Goal: Information Seeking & Learning: Learn about a topic

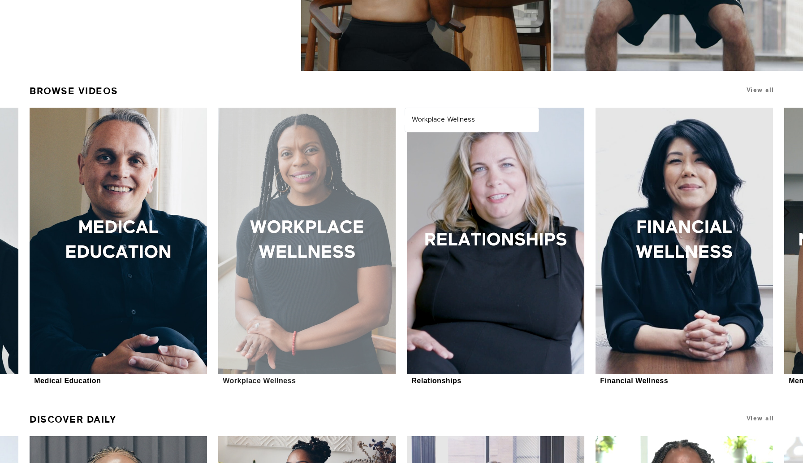
scroll to position [262, 0]
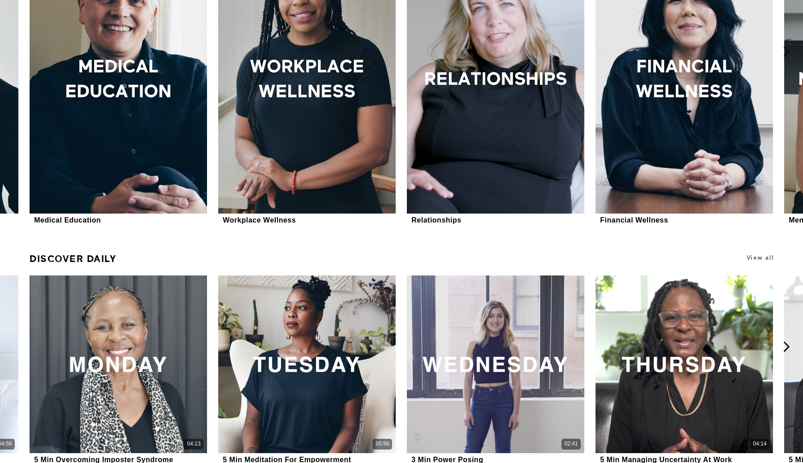
scroll to position [386, 0]
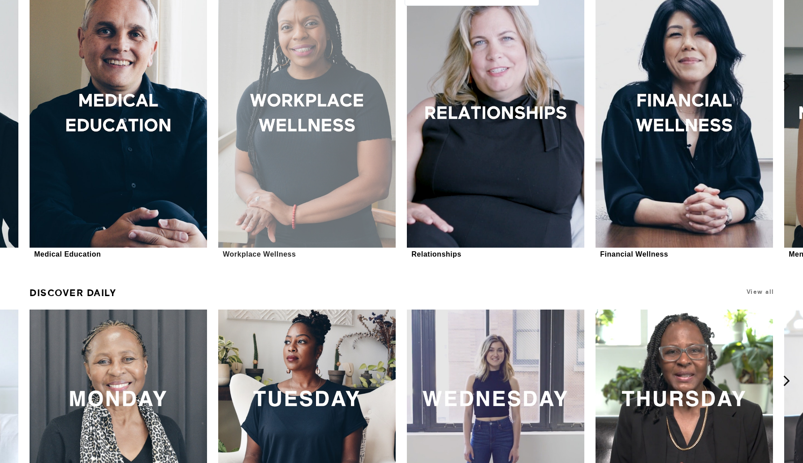
click at [292, 171] on div at bounding box center [306, 114] width 177 height 266
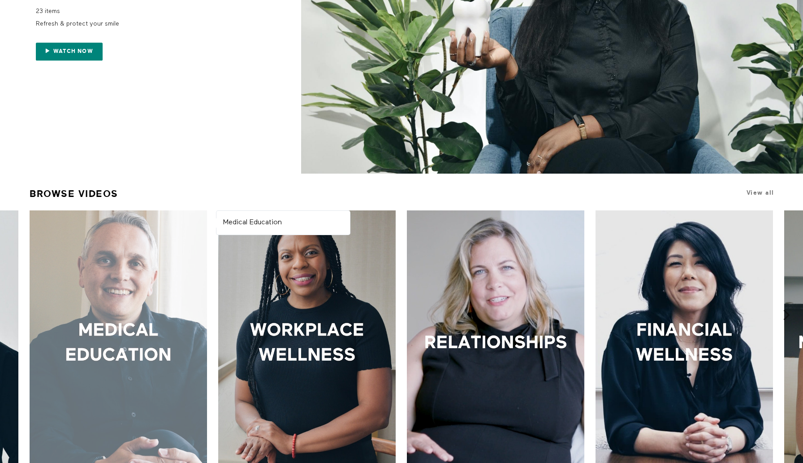
scroll to position [0, 0]
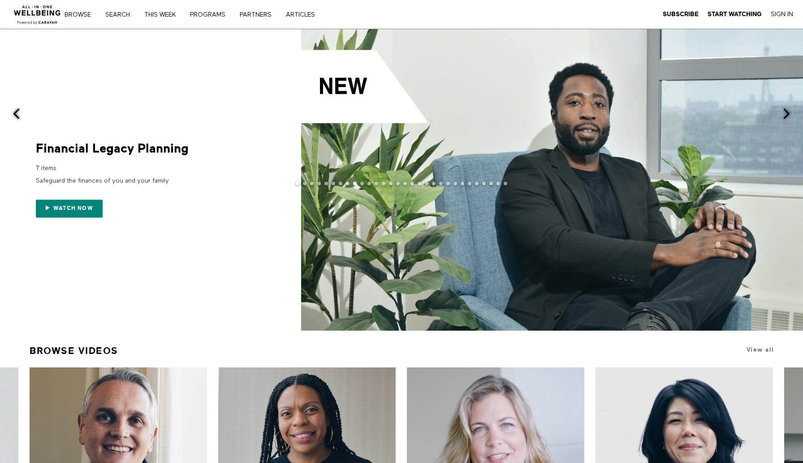
click at [544, 109] on span at bounding box center [552, 179] width 502 height 301
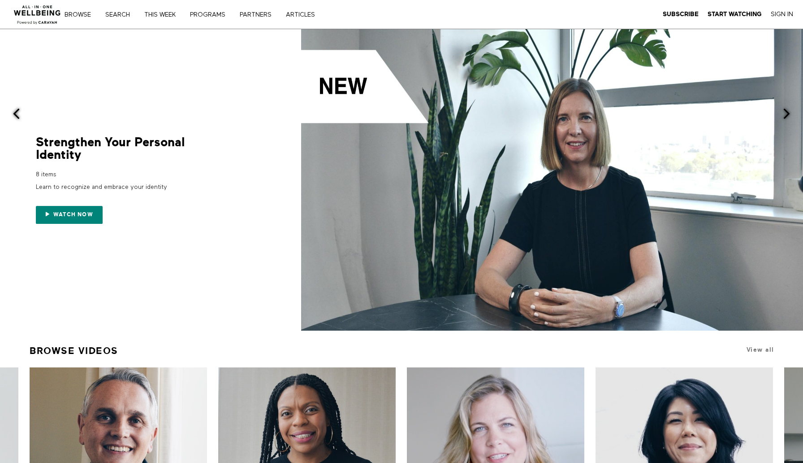
click at [82, 25] on div "Browse Search THIS WEEK PROGRAMS PARTNERS ARTICLES Subscribe Start Watching Sig…" at bounding box center [276, 14] width 552 height 29
click at [82, 18] on nav "Browse Search THIS WEEK PROGRAMS PARTNERS ARTICLES Subscribe Start Watching Sig…" at bounding box center [202, 14] width 263 height 9
click at [83, 15] on link "Browse" at bounding box center [80, 15] width 39 height 6
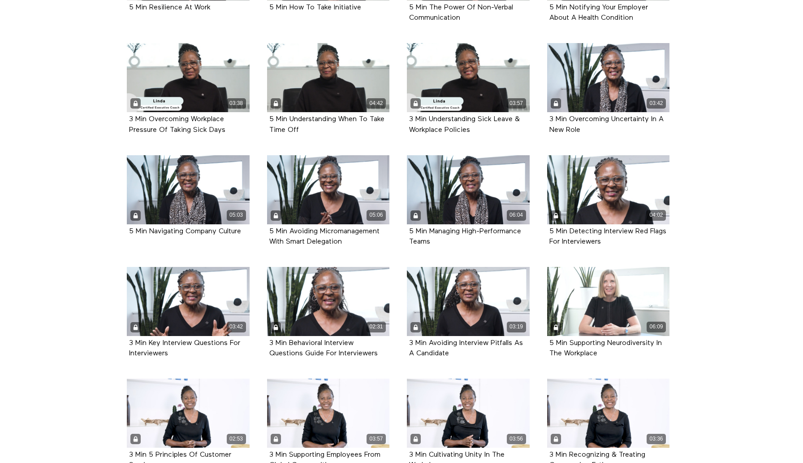
scroll to position [1525, 0]
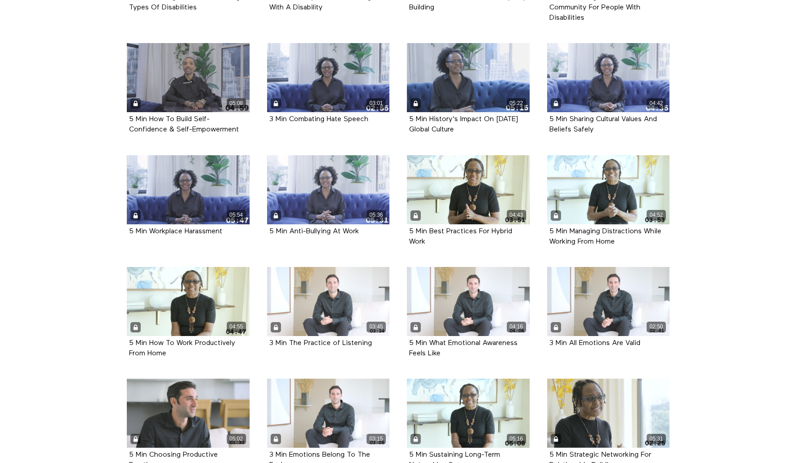
click at [755, 186] on section "All Classes Career Development Mindset Brain Training Communication Leadership …" at bounding box center [401, 28] width 803 height 2729
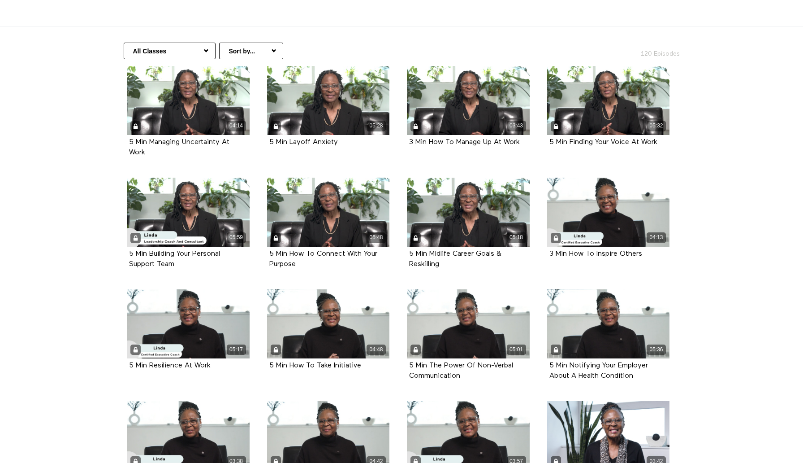
scroll to position [0, 0]
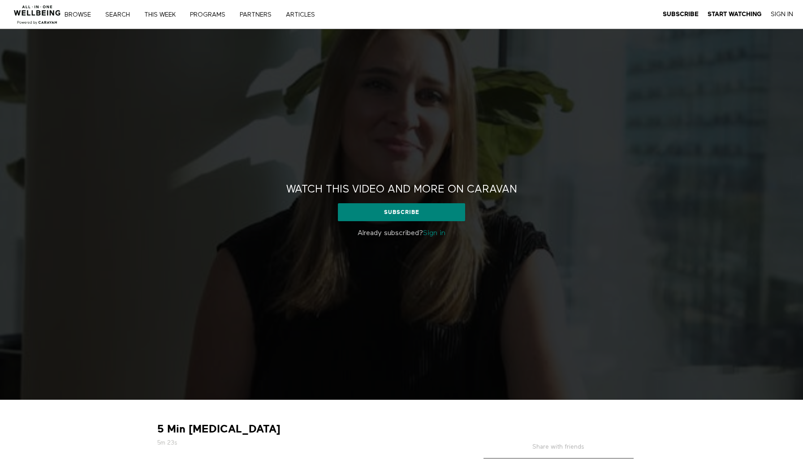
click at [450, 232] on p "Already subscribed? Sign in" at bounding box center [401, 233] width 264 height 11
click at [444, 232] on link "Sign in" at bounding box center [434, 232] width 22 height 7
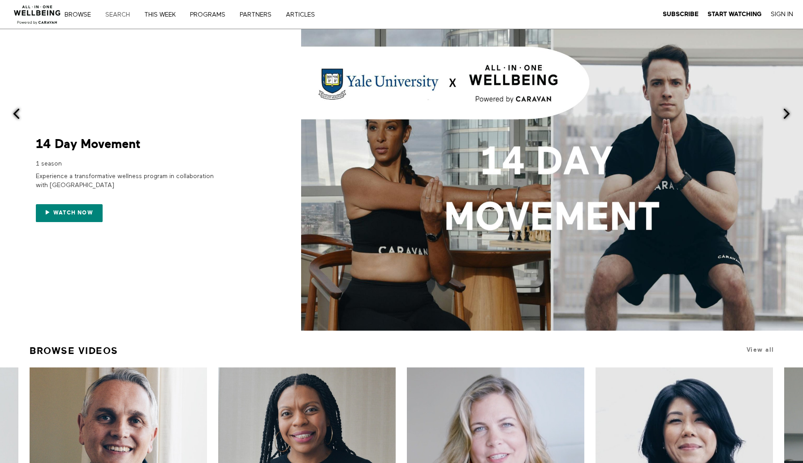
click at [127, 13] on link "Search" at bounding box center [120, 15] width 37 height 6
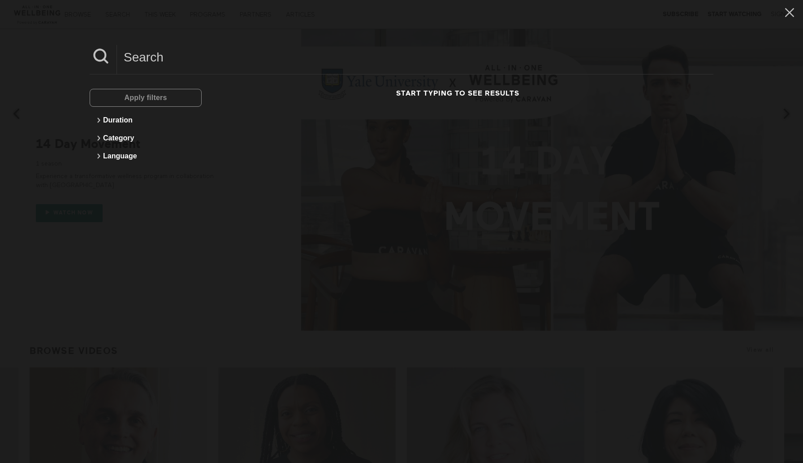
click at [151, 98] on div "Apply filters" at bounding box center [146, 98] width 112 height 18
click at [146, 100] on div "Apply filters" at bounding box center [146, 98] width 112 height 18
click at [100, 120] on icon at bounding box center [99, 120] width 3 height 5
click at [120, 139] on div "Less than 5 minutes" at bounding box center [142, 138] width 75 height 9
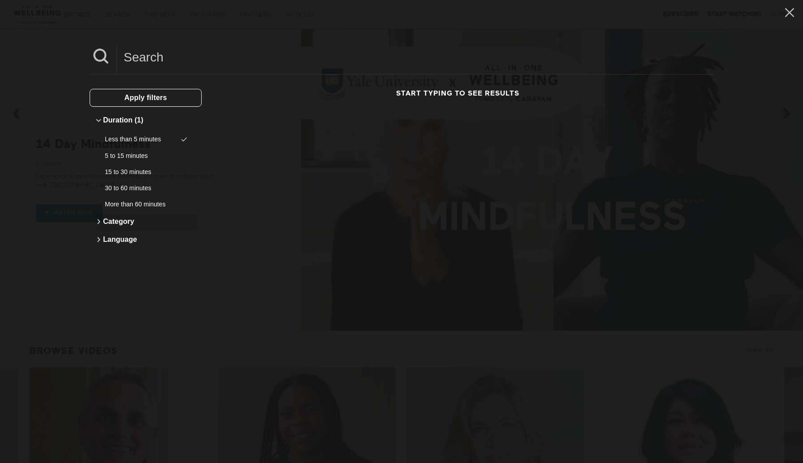
click at [101, 221] on icon at bounding box center [98, 221] width 11 height 11
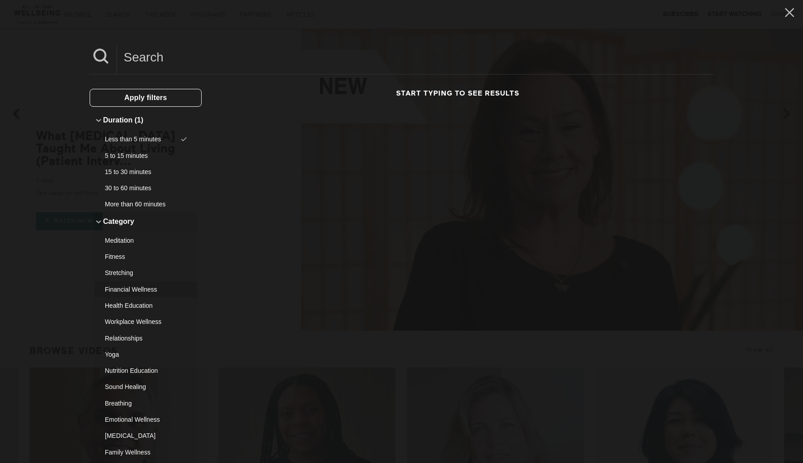
click at [130, 289] on div "Financial Wellness" at bounding box center [142, 289] width 75 height 9
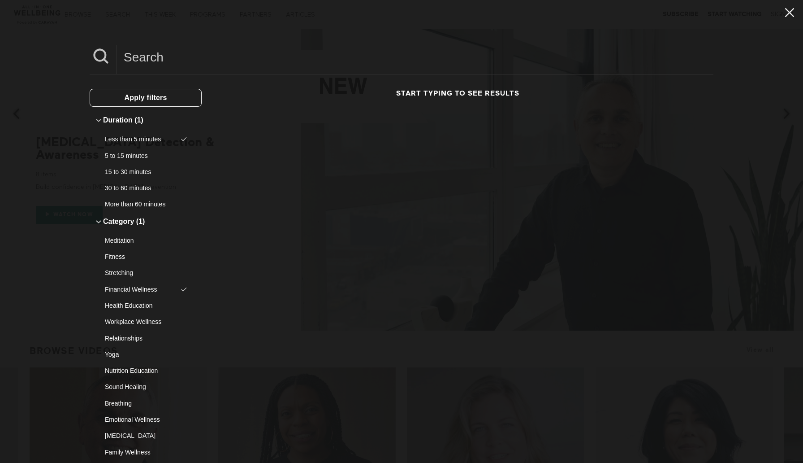
click at [793, 16] on icon at bounding box center [789, 12] width 9 height 9
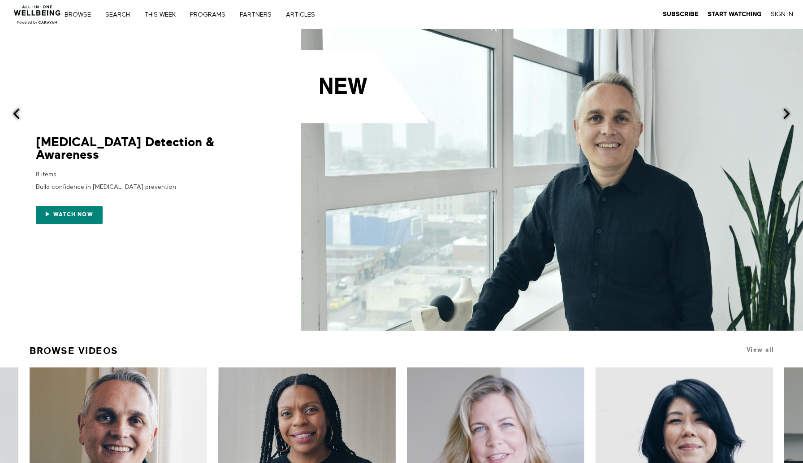
click at [122, 11] on div "Browse Search THIS WEEK PROGRAMS PARTNERS ARTICLES Subscribe Start Watching Sig…" at bounding box center [202, 14] width 263 height 7
click at [120, 16] on link "Search" at bounding box center [120, 15] width 37 height 6
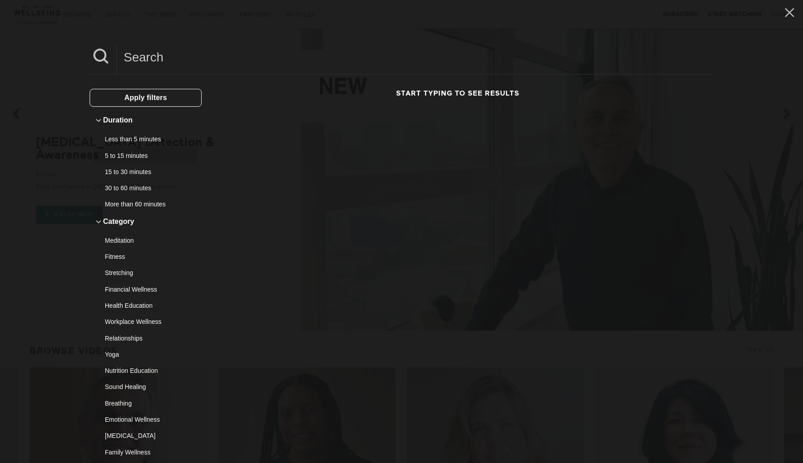
click at [125, 152] on div "5 to 15 minutes" at bounding box center [142, 155] width 75 height 9
click at [431, 97] on h3 "Start typing to see results" at bounding box center [457, 93] width 499 height 9
click at [437, 93] on h3 "Start typing to see results" at bounding box center [457, 93] width 499 height 9
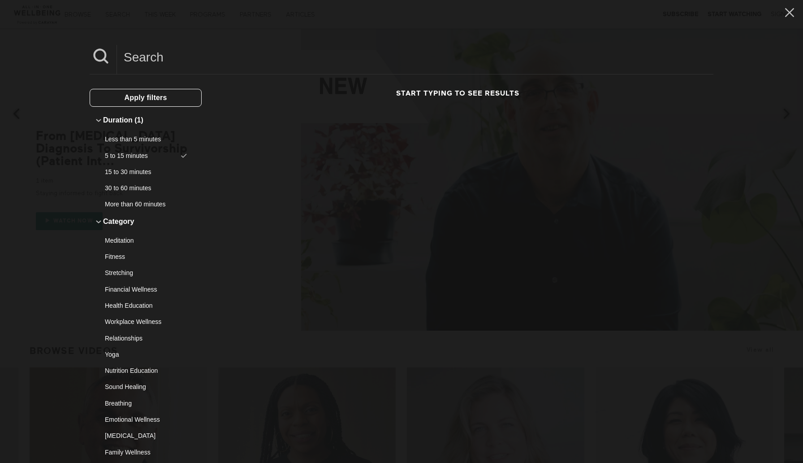
click at [511, 86] on div "Apply filters Duration (1) Less than 5 minutes 5 to 15 minutes 15 to 30 minutes…" at bounding box center [402, 331] width 624 height 514
drag, startPoint x: 529, startPoint y: 94, endPoint x: 448, endPoint y: 85, distance: 81.6
click at [448, 85] on div "Apply filters Duration (1) Less than 5 minutes 5 to 15 minutes 15 to 30 minutes…" at bounding box center [402, 331] width 624 height 514
click at [443, 95] on h3 "Start typing to see results" at bounding box center [457, 93] width 499 height 9
click at [435, 109] on div "Start typing to see results" at bounding box center [457, 339] width 499 height 500
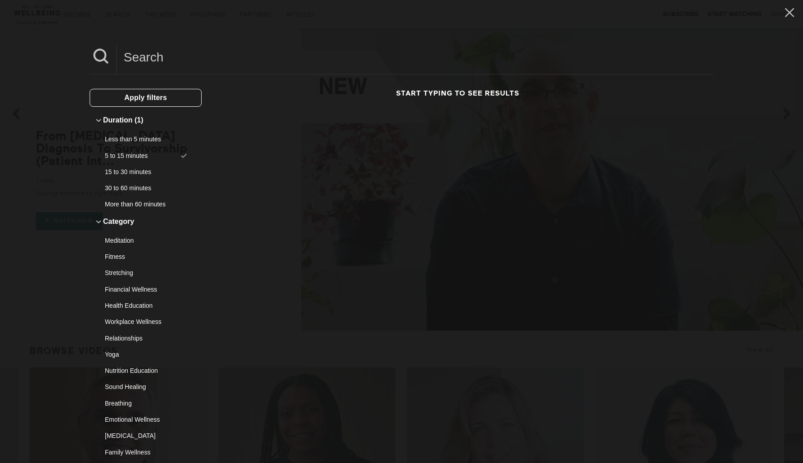
click at [409, 67] on input at bounding box center [415, 57] width 597 height 25
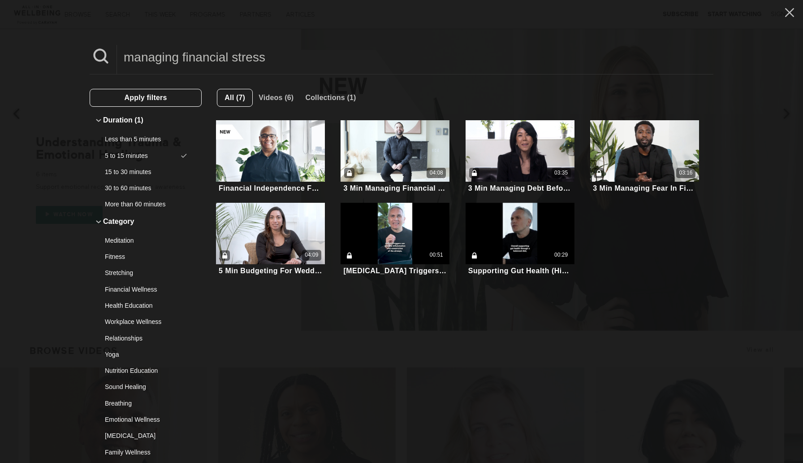
click at [355, 78] on div "Apply filters Duration (1) Less than 5 minutes 5 to 15 minutes 15 to 30 minutes…" at bounding box center [402, 331] width 624 height 514
click at [342, 67] on input "managing financial stress" at bounding box center [415, 57] width 597 height 25
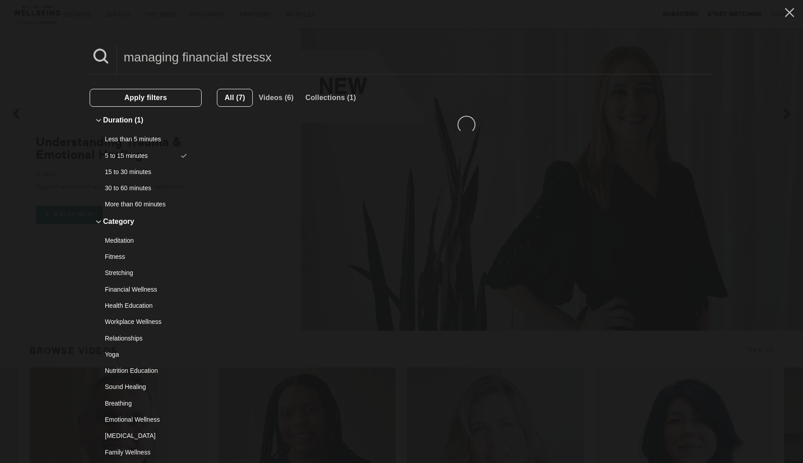
type input "i"
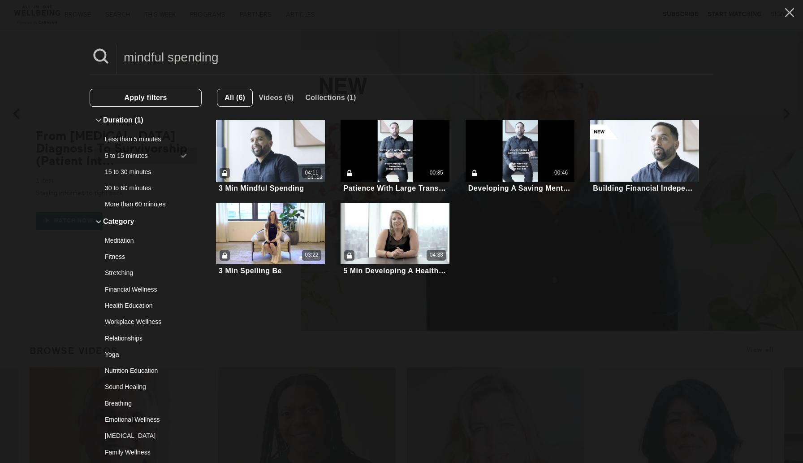
click at [167, 153] on div "5 to 15 minutes" at bounding box center [142, 155] width 75 height 9
click at [229, 50] on input "mindful spending" at bounding box center [415, 57] width 597 height 25
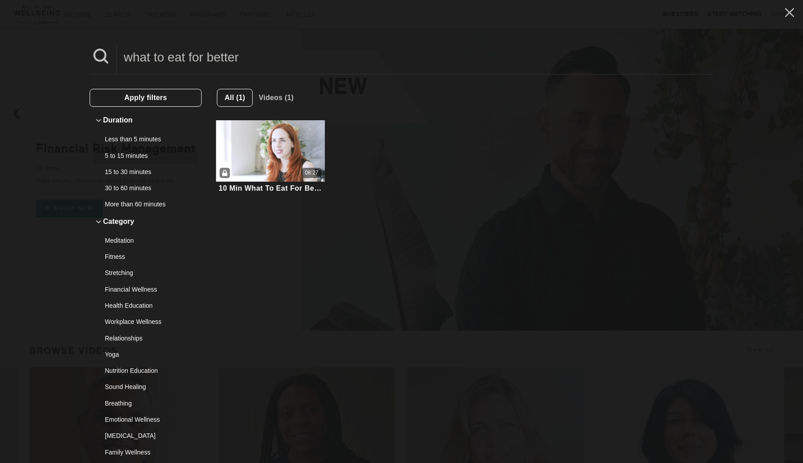
click at [140, 154] on div "5 to 15 minutes" at bounding box center [142, 155] width 75 height 9
click at [151, 139] on div "Less than 5 minutes" at bounding box center [142, 138] width 75 height 9
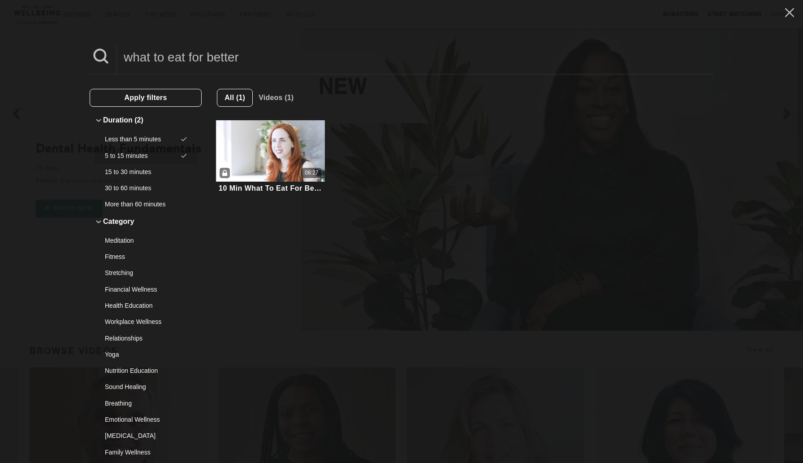
click at [170, 151] on div "5 to 15 minutes" at bounding box center [142, 155] width 75 height 9
click at [263, 98] on span "Videos (1)" at bounding box center [276, 98] width 35 height 8
click at [240, 100] on span "All (1)" at bounding box center [235, 98] width 21 height 8
click at [143, 144] on button "Less than 5 minutes" at bounding box center [145, 139] width 103 height 16
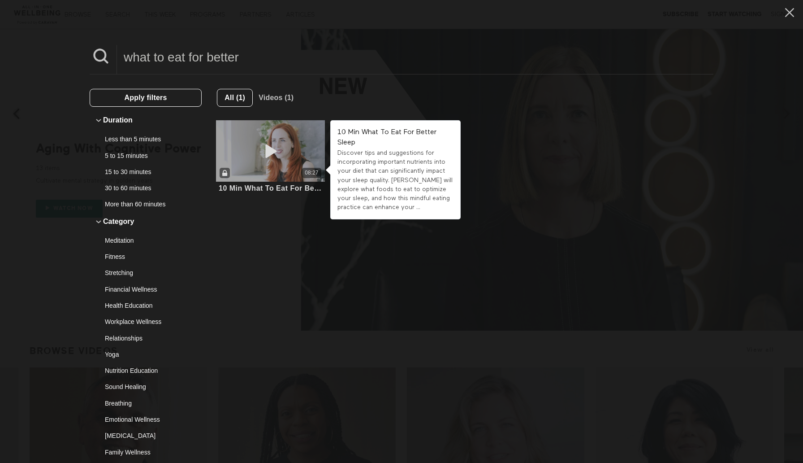
click at [281, 156] on icon at bounding box center [270, 151] width 27 height 16
click at [267, 151] on icon at bounding box center [270, 151] width 27 height 16
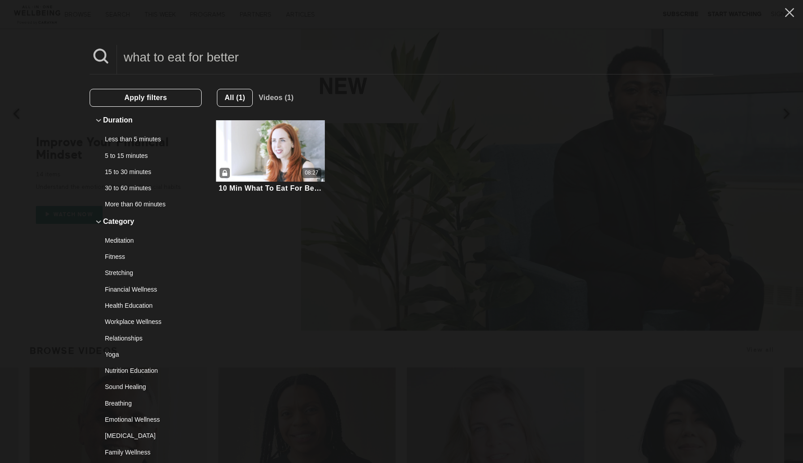
click at [311, 45] on input "what to eat for better" at bounding box center [415, 57] width 597 height 25
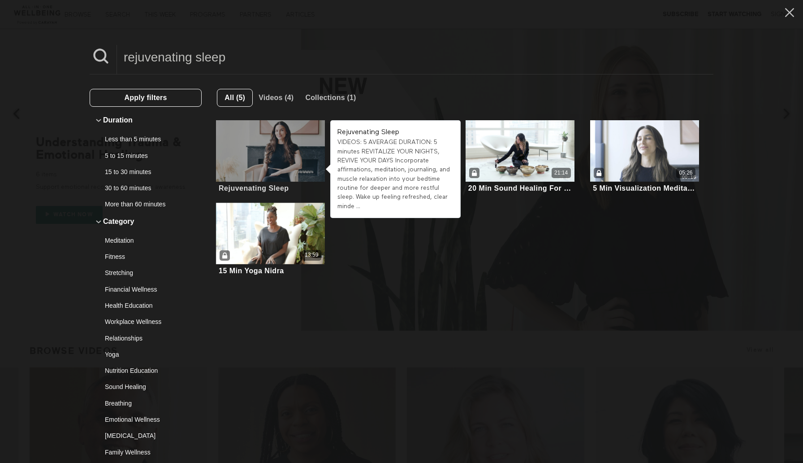
click at [252, 145] on div at bounding box center [270, 150] width 109 height 61
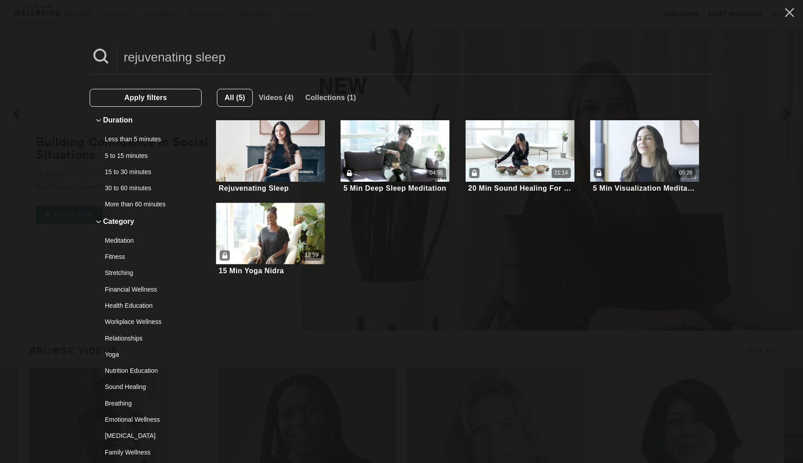
click at [263, 63] on input "rejuvenating sleep" at bounding box center [415, 57] width 597 height 25
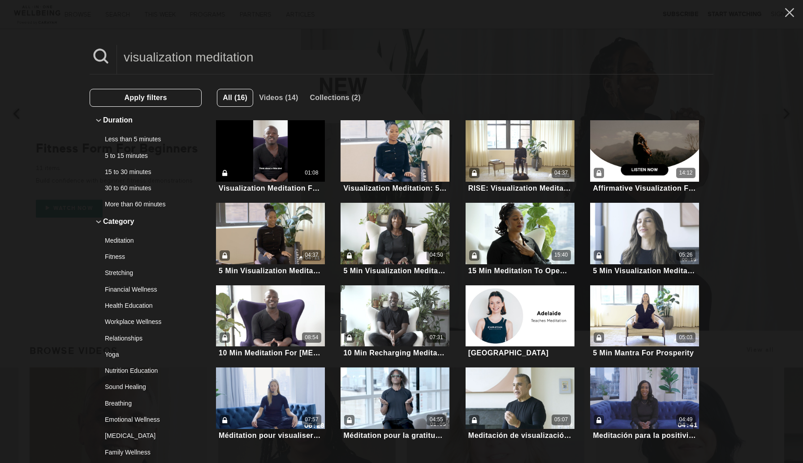
click at [280, 61] on input "visualization meditation" at bounding box center [415, 57] width 597 height 25
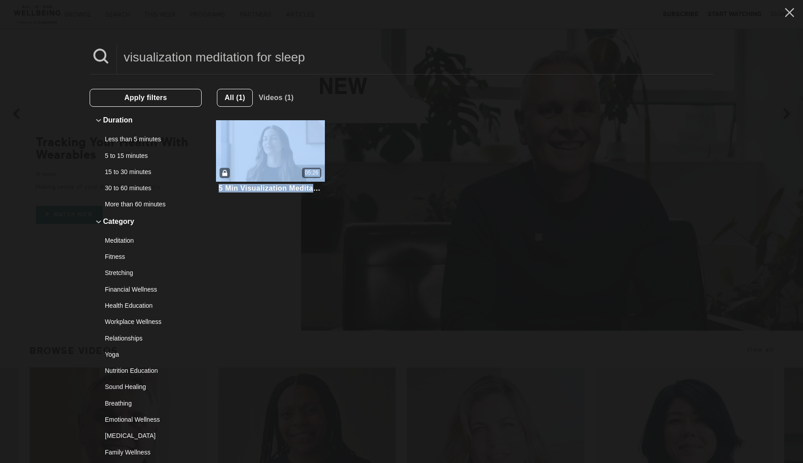
click at [457, 125] on ul "5 Min Visualization Meditation For Restful Sleep Embark on a tranquil journey, …" at bounding box center [457, 157] width 499 height 82
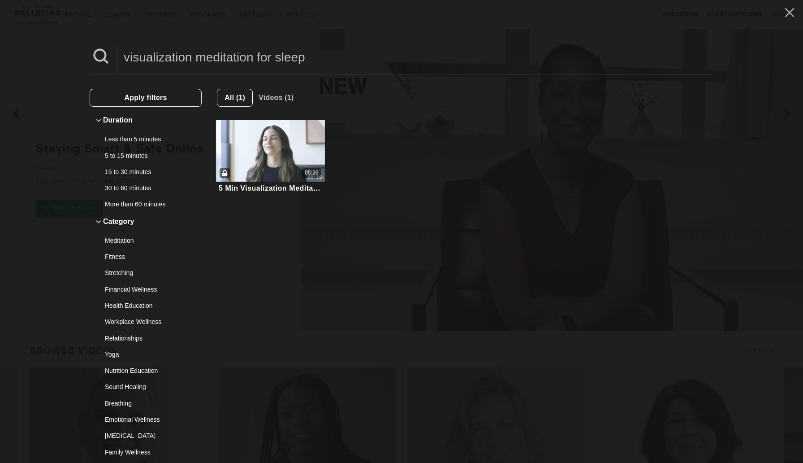
click at [336, 58] on input "visualization meditation for sleep" at bounding box center [415, 57] width 597 height 25
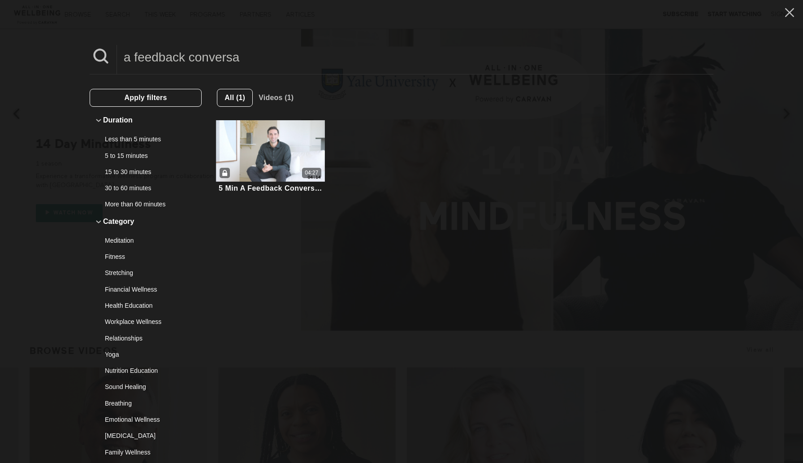
click at [310, 68] on input "a feedback conversa" at bounding box center [415, 57] width 597 height 25
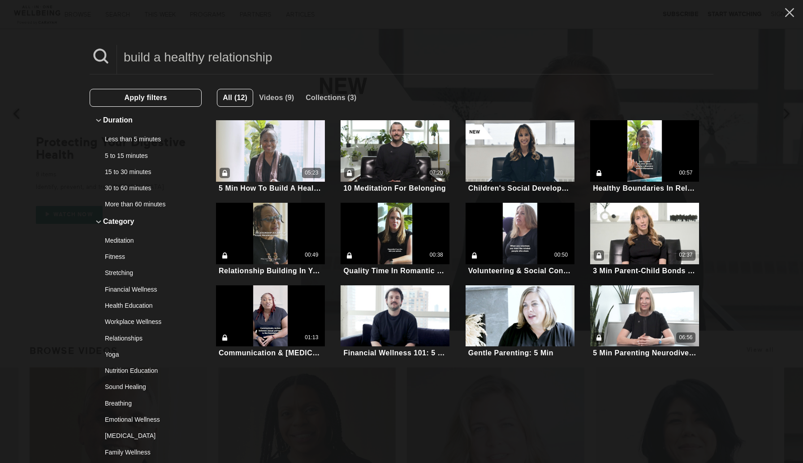
type input "build a healthy relationship"
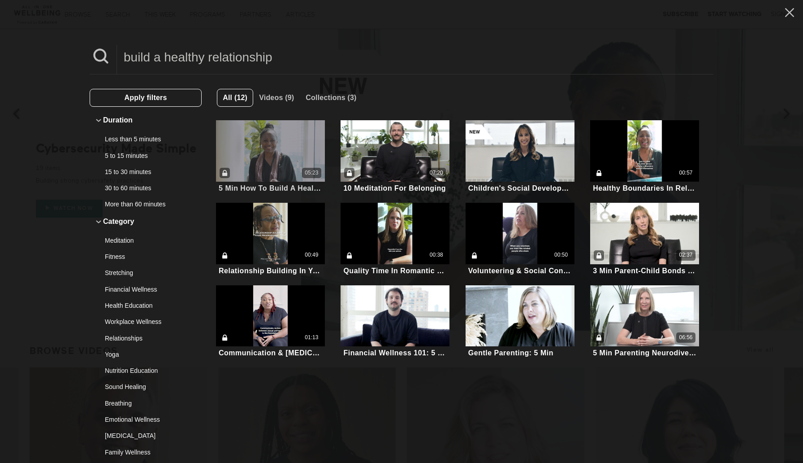
click at [296, 173] on div "05:23" at bounding box center [270, 173] width 109 height 10
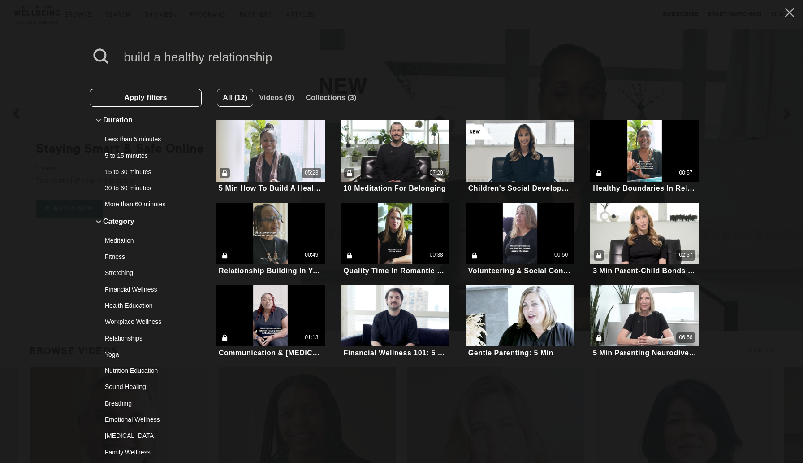
click at [326, 52] on input "build a healthy relationship" at bounding box center [415, 57] width 597 height 25
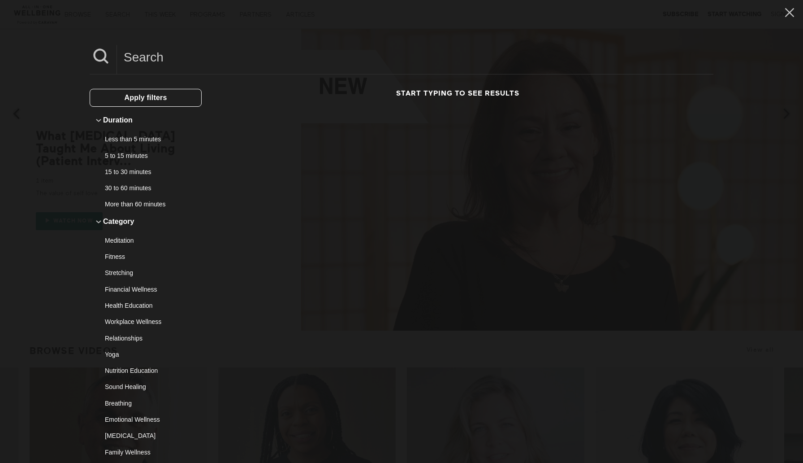
click at [333, 68] on input at bounding box center [415, 57] width 597 height 25
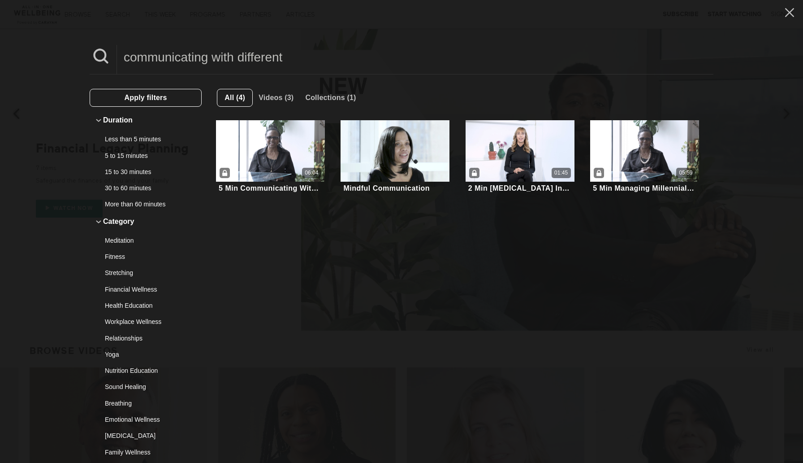
click at [322, 56] on input "communicating with different" at bounding box center [415, 57] width 597 height 25
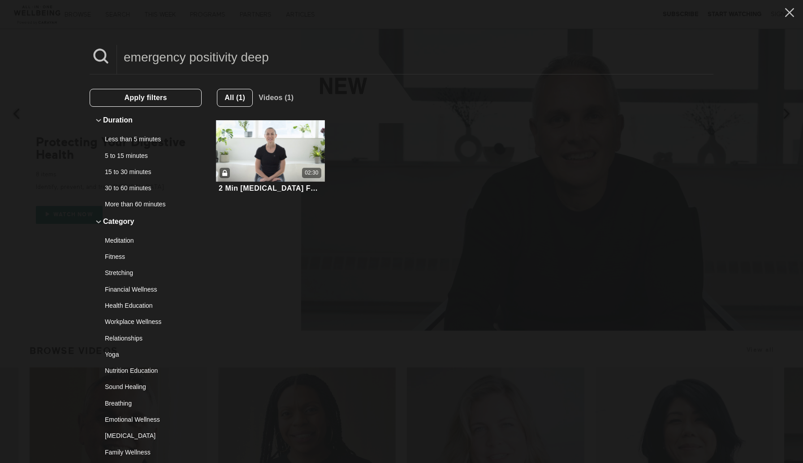
click at [281, 68] on input "emergency positivity deep" at bounding box center [415, 57] width 597 height 25
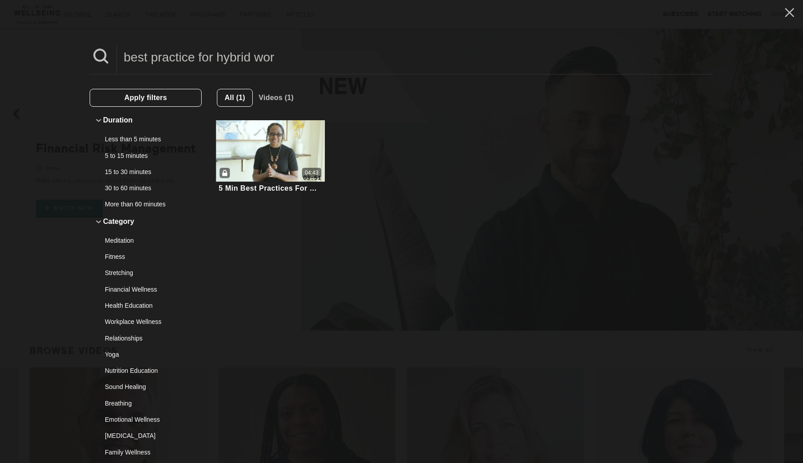
click at [394, 66] on input "best practice for hybrid wor" at bounding box center [415, 57] width 597 height 25
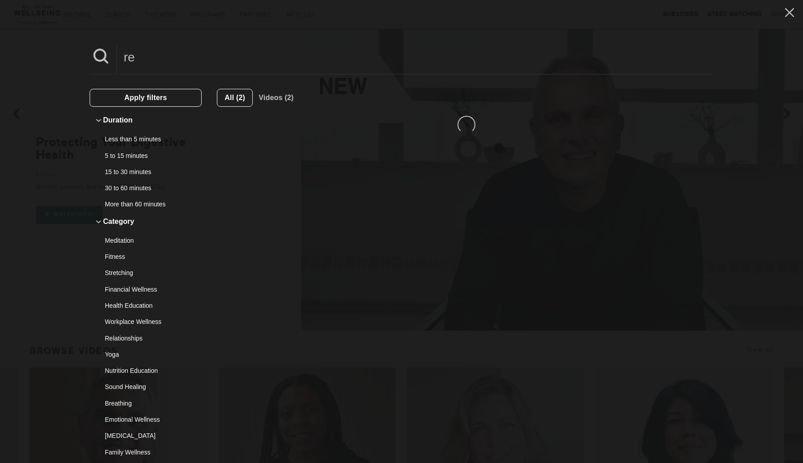
type input "r"
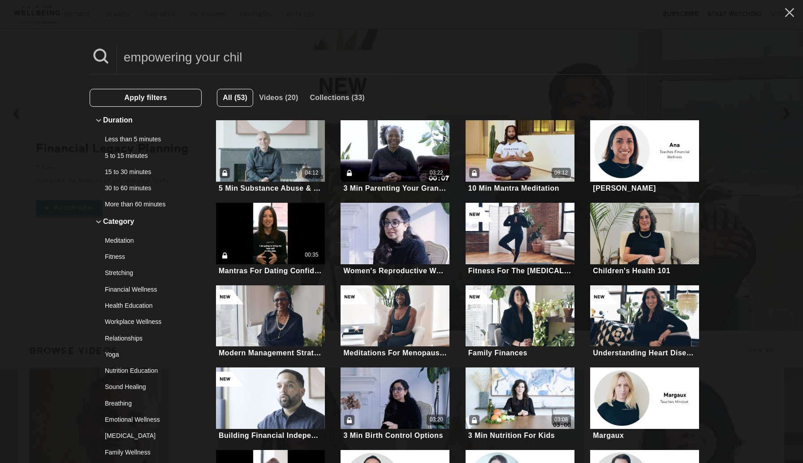
type input "empowering your child"
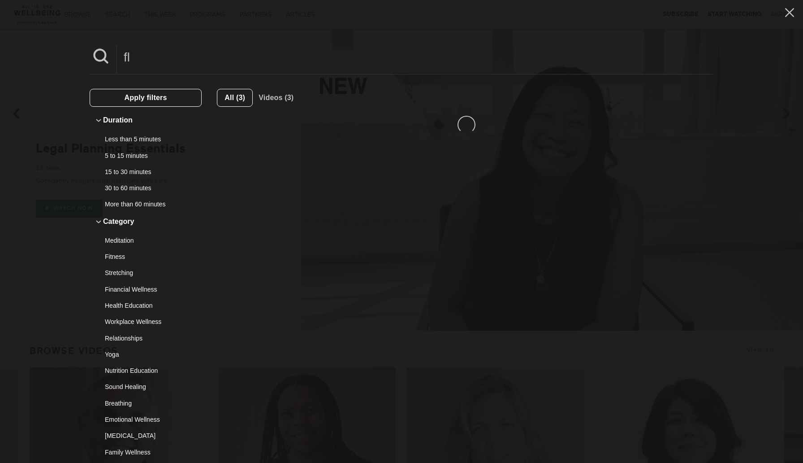
type input "f"
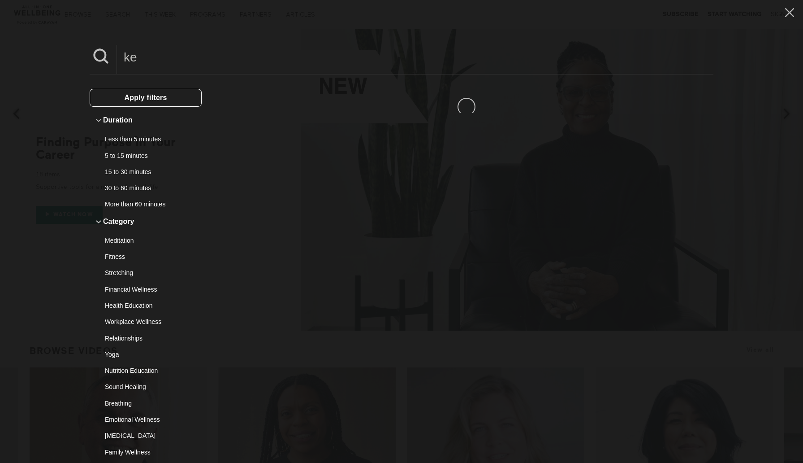
type input "k"
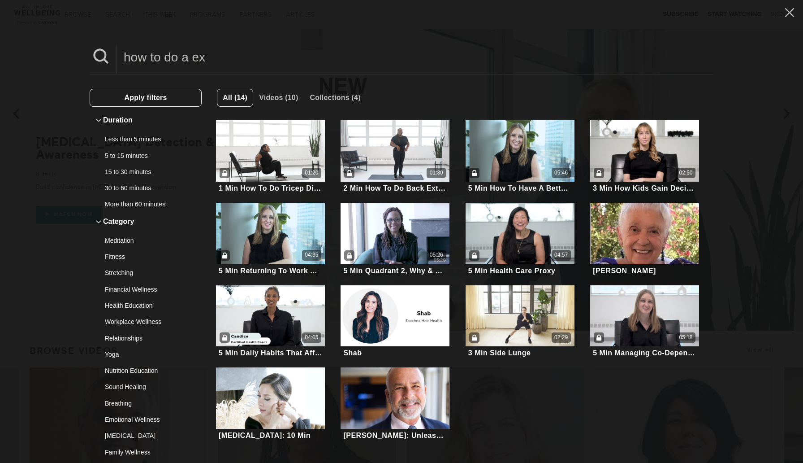
click at [188, 59] on input "how to do a ex" at bounding box center [415, 57] width 597 height 25
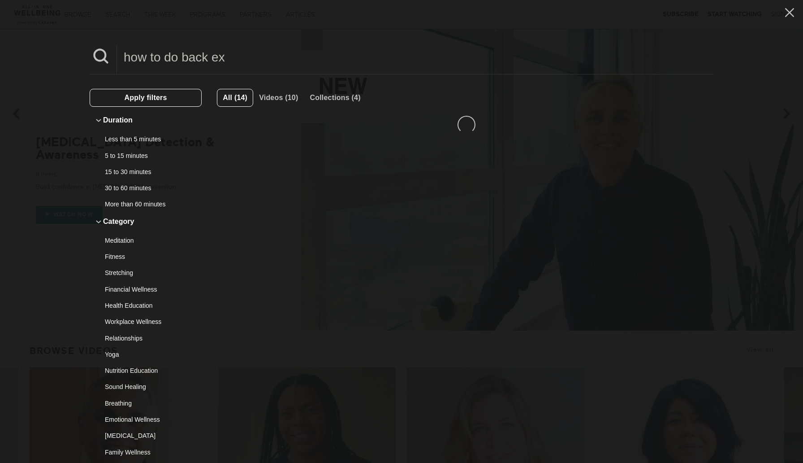
click at [226, 58] on input "how to do back ex" at bounding box center [415, 57] width 597 height 25
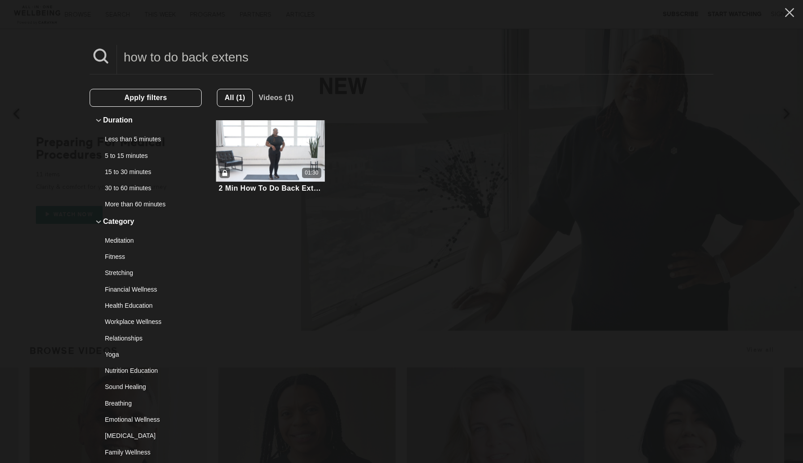
drag, startPoint x: 255, startPoint y: 60, endPoint x: 183, endPoint y: 58, distance: 72.2
click at [183, 58] on input "how to do back extens" at bounding box center [415, 57] width 597 height 25
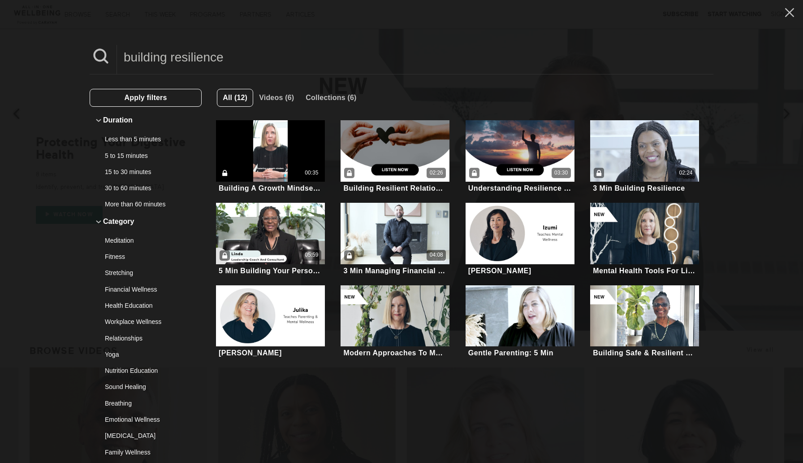
type input "building resilience"
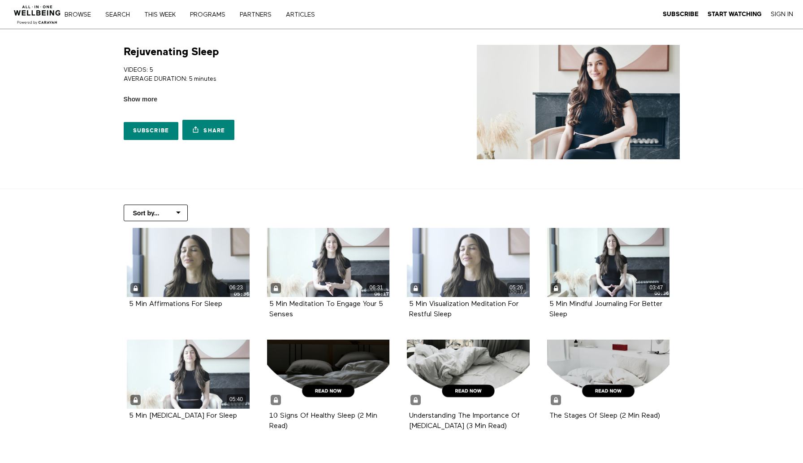
scroll to position [56, 0]
